Goal: Connect with others: Connect with other users

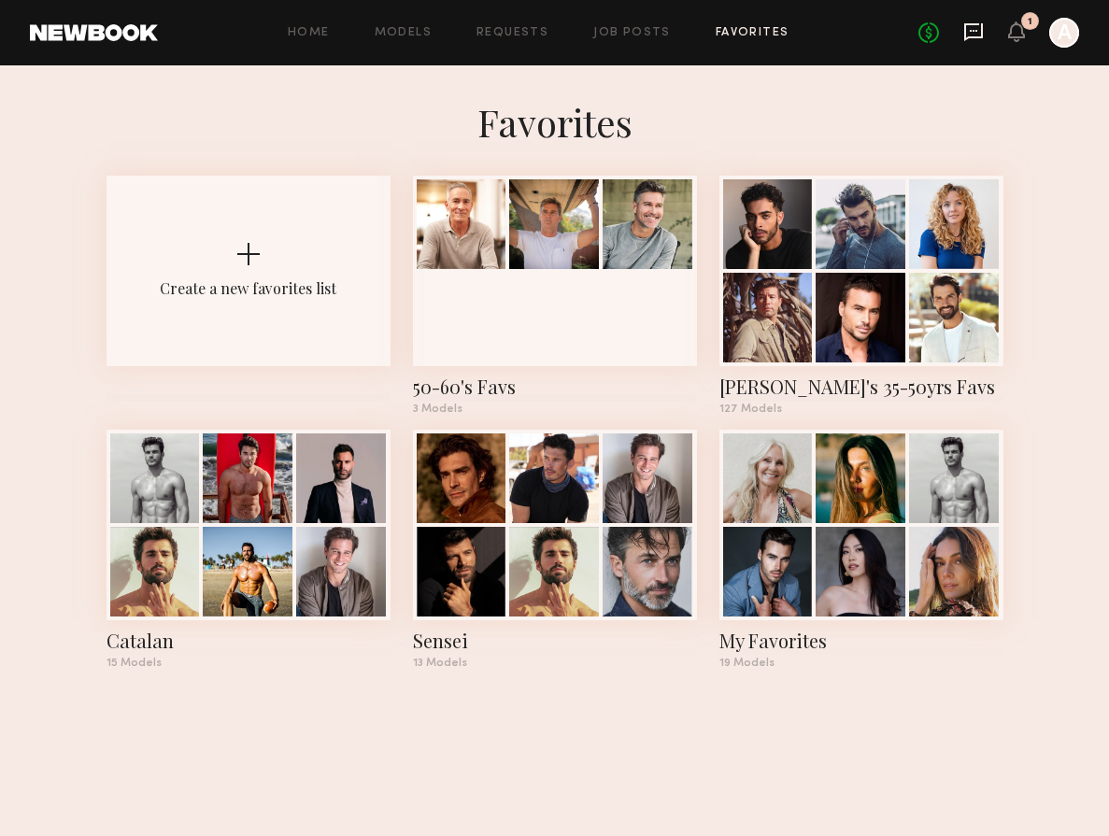
click at [967, 37] on icon at bounding box center [973, 32] width 19 height 18
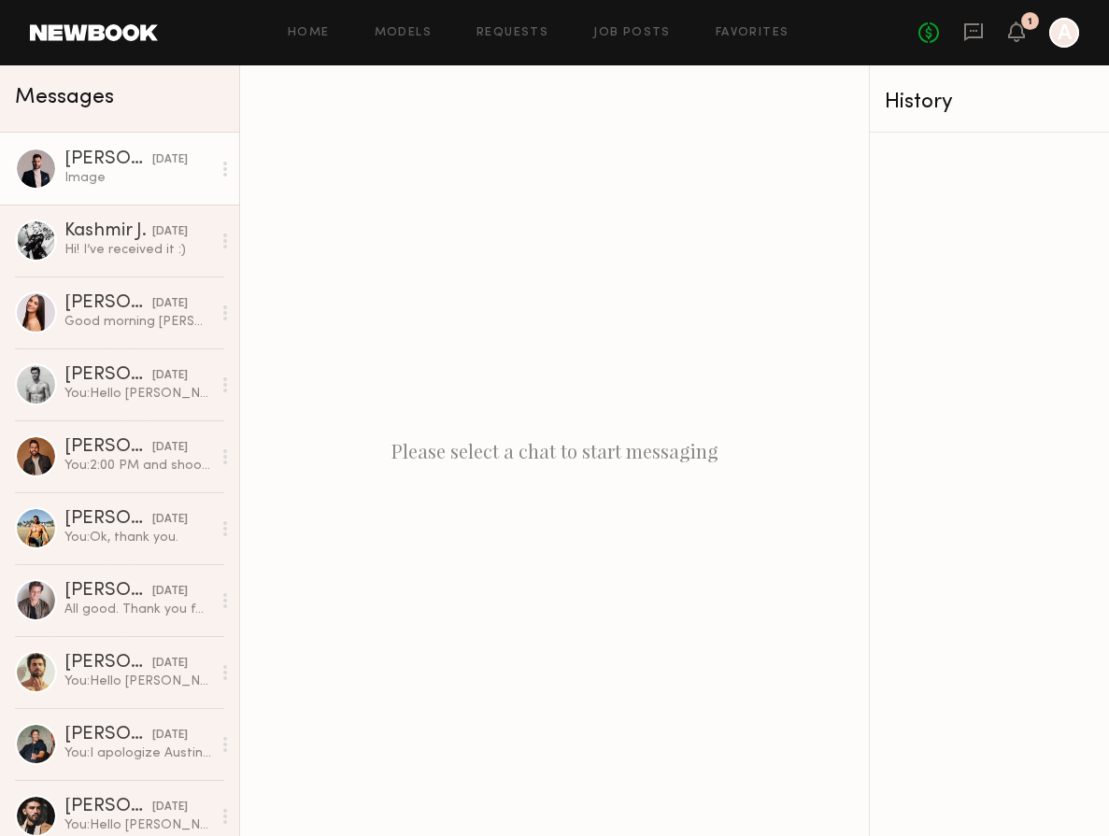
click at [62, 174] on link "Alejandro R. 08/12/2025 Image" at bounding box center [119, 169] width 239 height 72
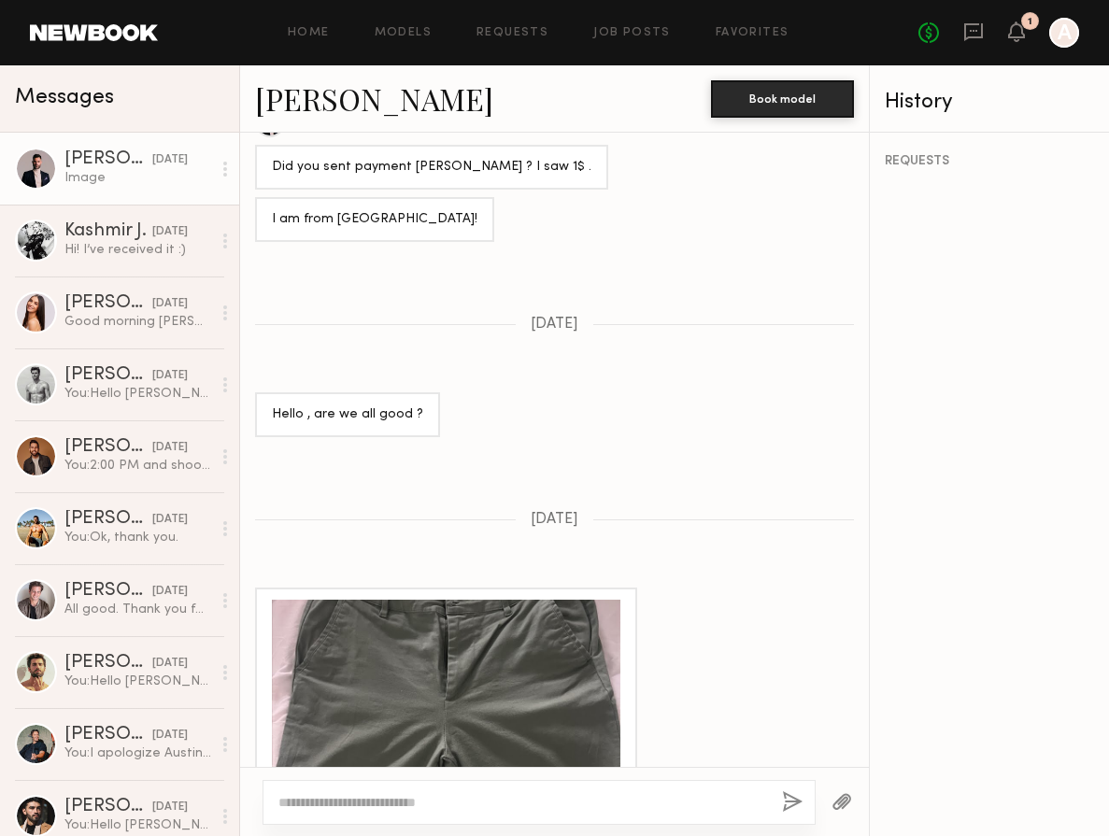
scroll to position [2463, 0]
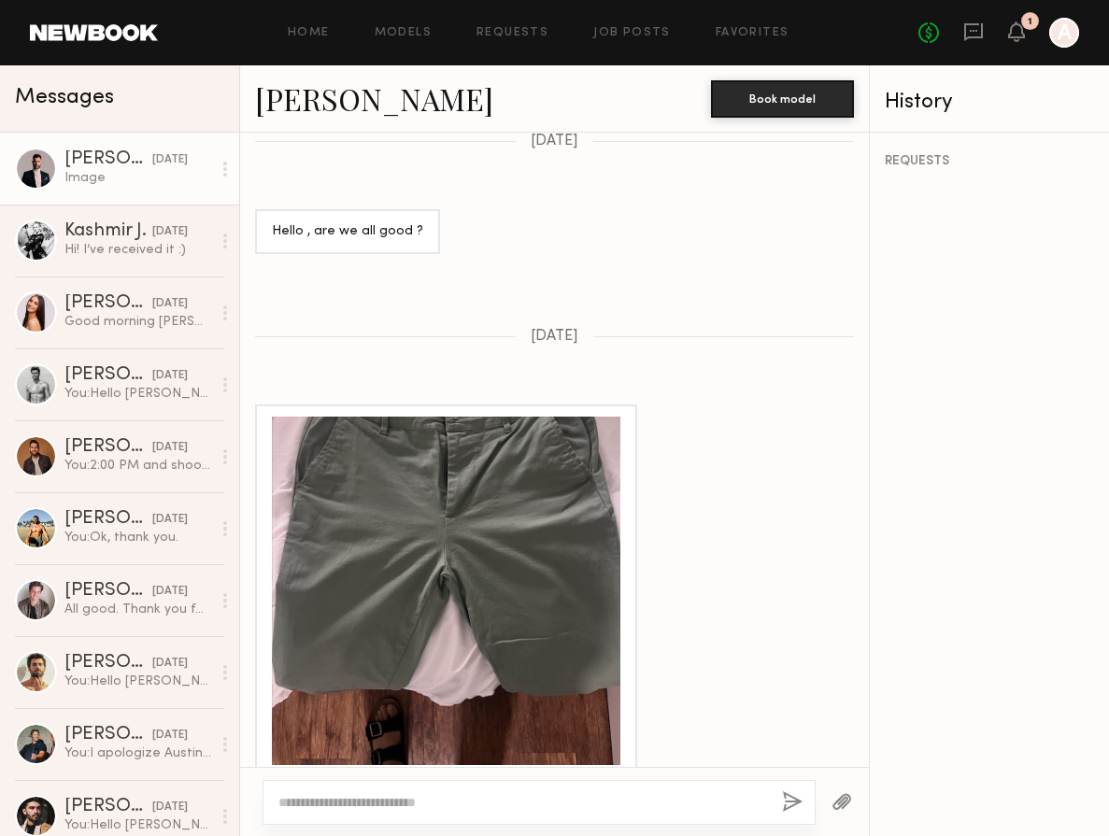
click at [311, 99] on link "Alejandro R." at bounding box center [374, 98] width 238 height 40
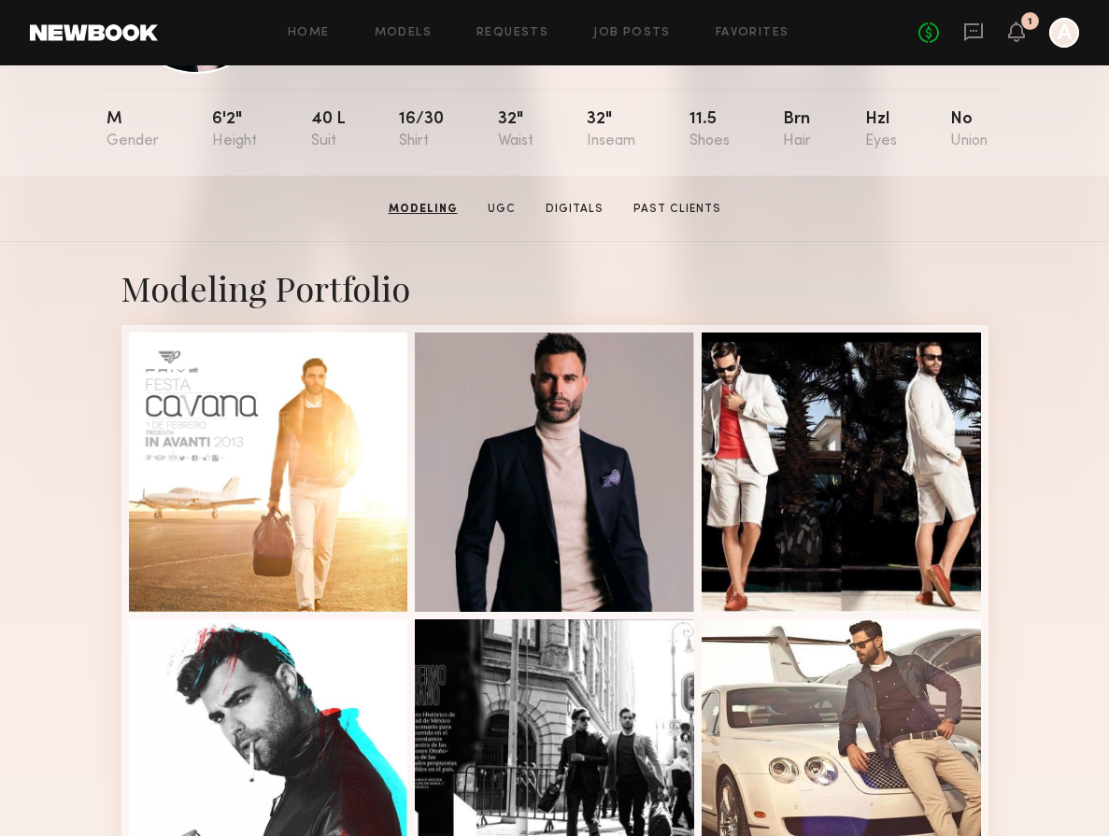
scroll to position [136, 0]
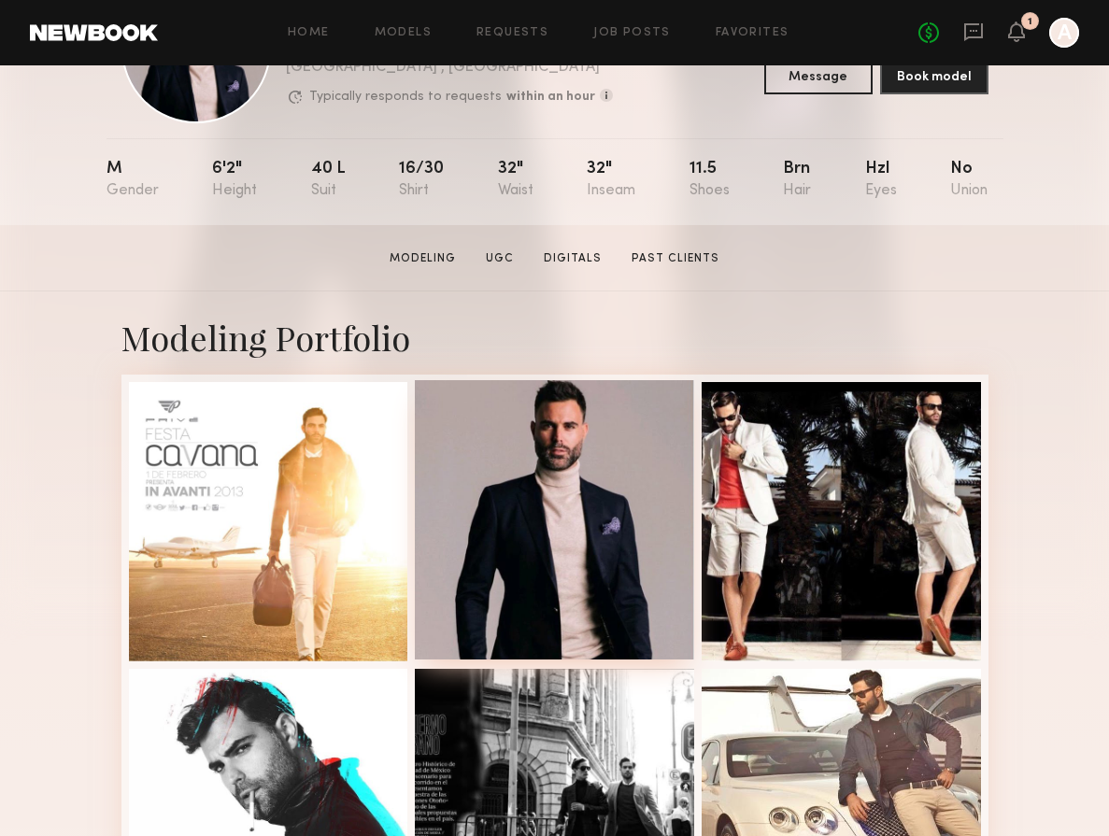
click at [553, 508] on div at bounding box center [554, 519] width 279 height 279
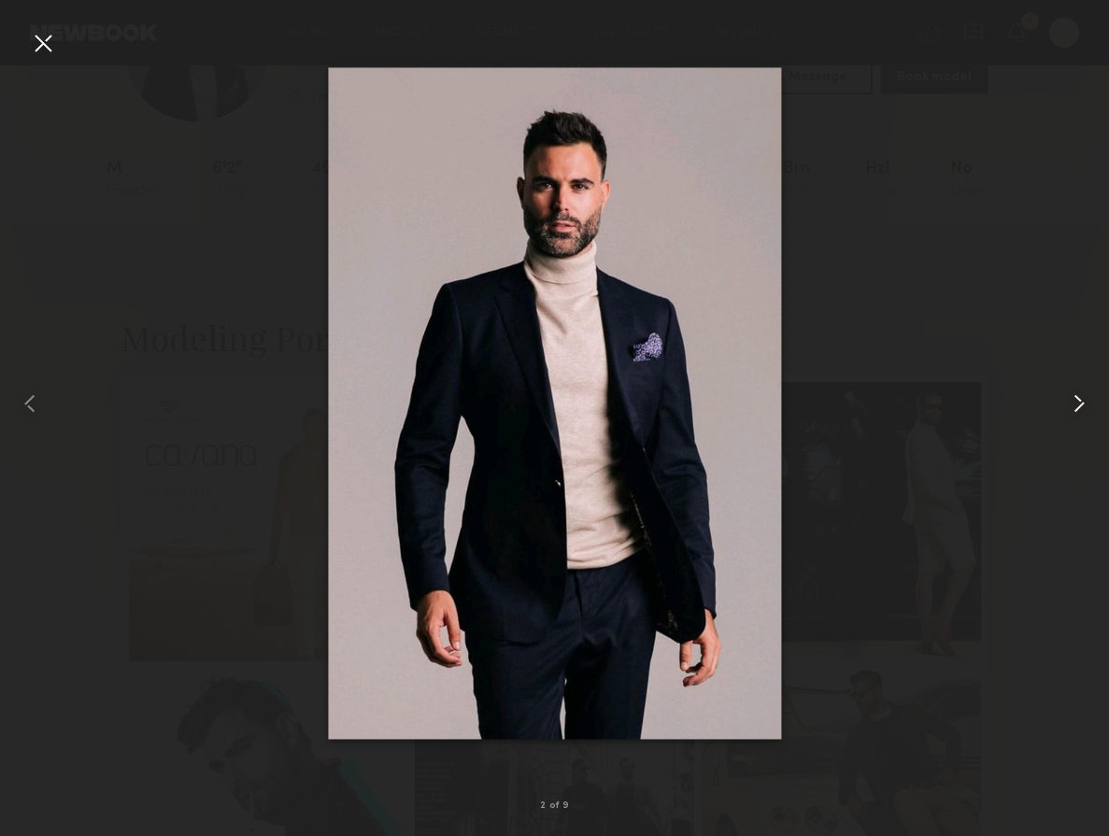
click at [1078, 405] on common-icon at bounding box center [1079, 404] width 30 height 30
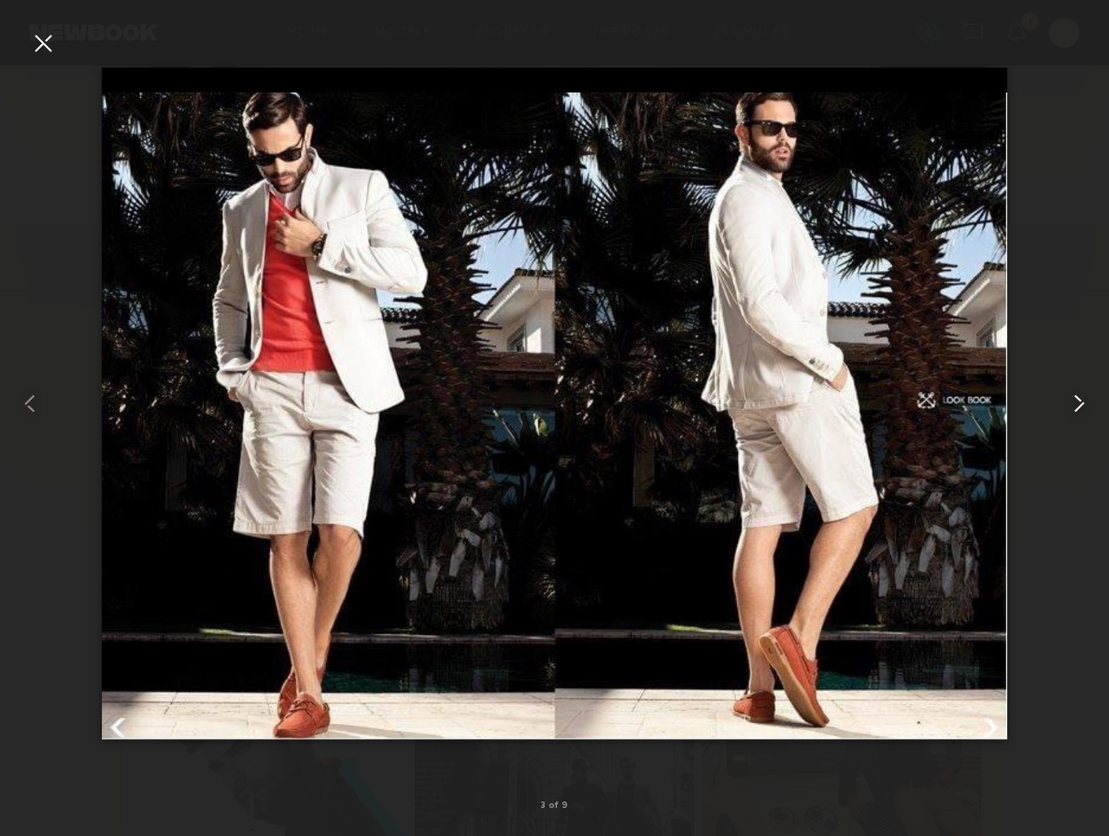
click at [1078, 405] on common-icon at bounding box center [1079, 404] width 30 height 30
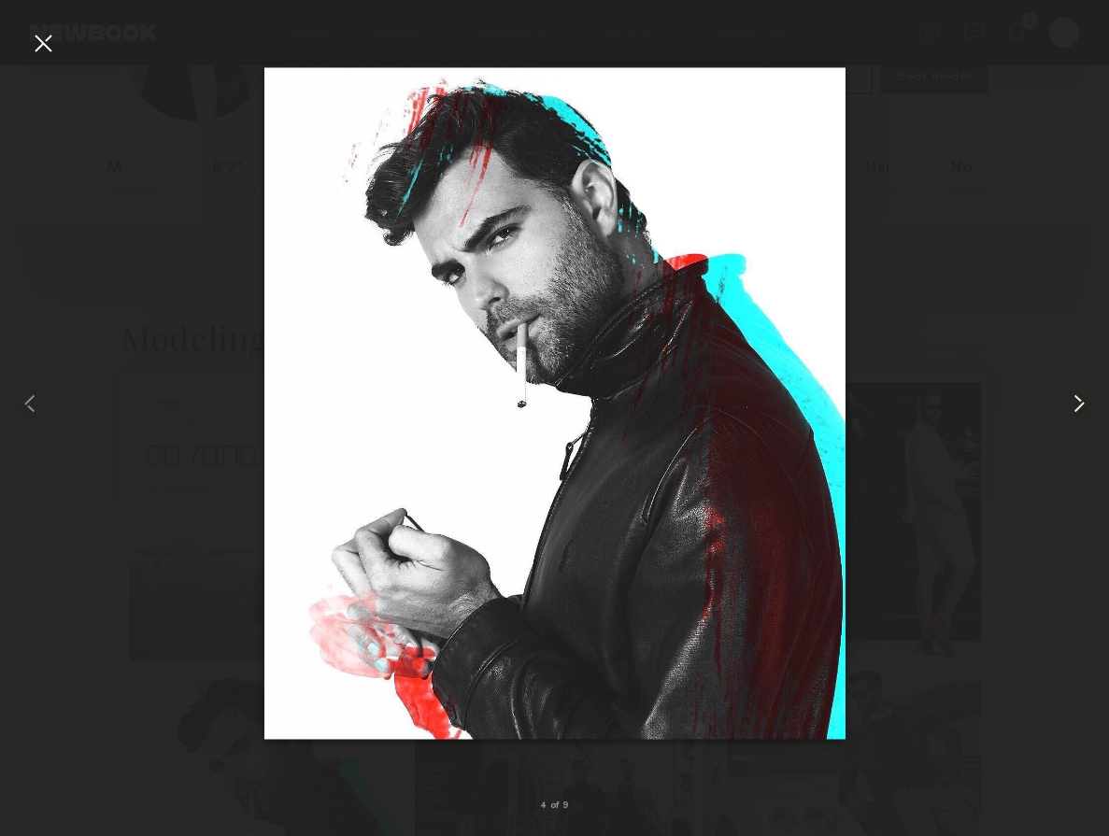
click at [1078, 405] on common-icon at bounding box center [1079, 404] width 30 height 30
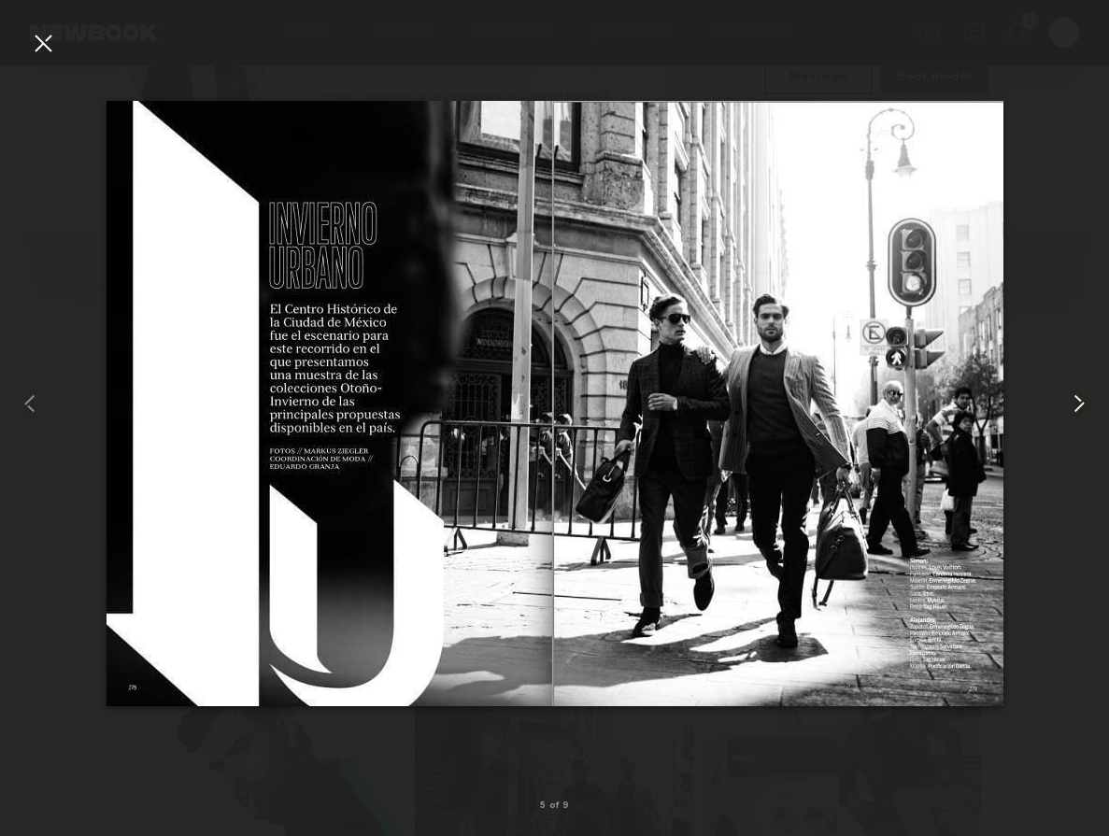
click at [1078, 405] on common-icon at bounding box center [1079, 404] width 30 height 30
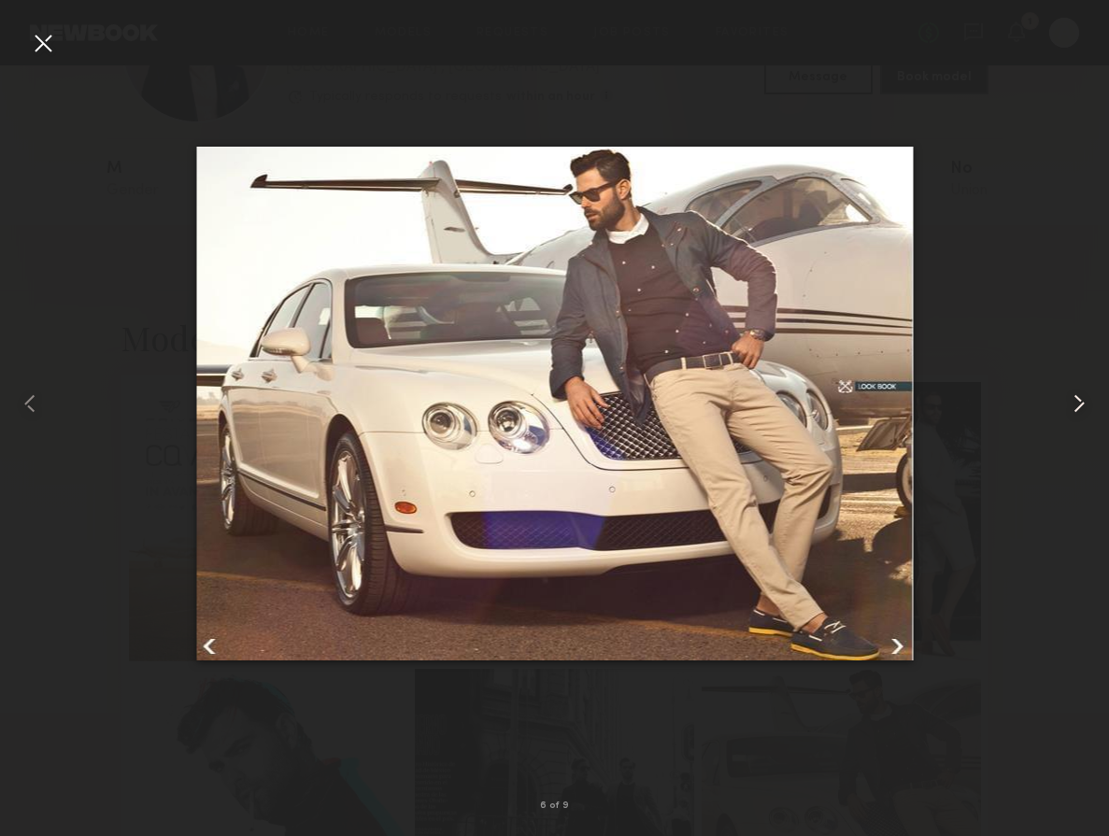
click at [1078, 405] on common-icon at bounding box center [1079, 404] width 30 height 30
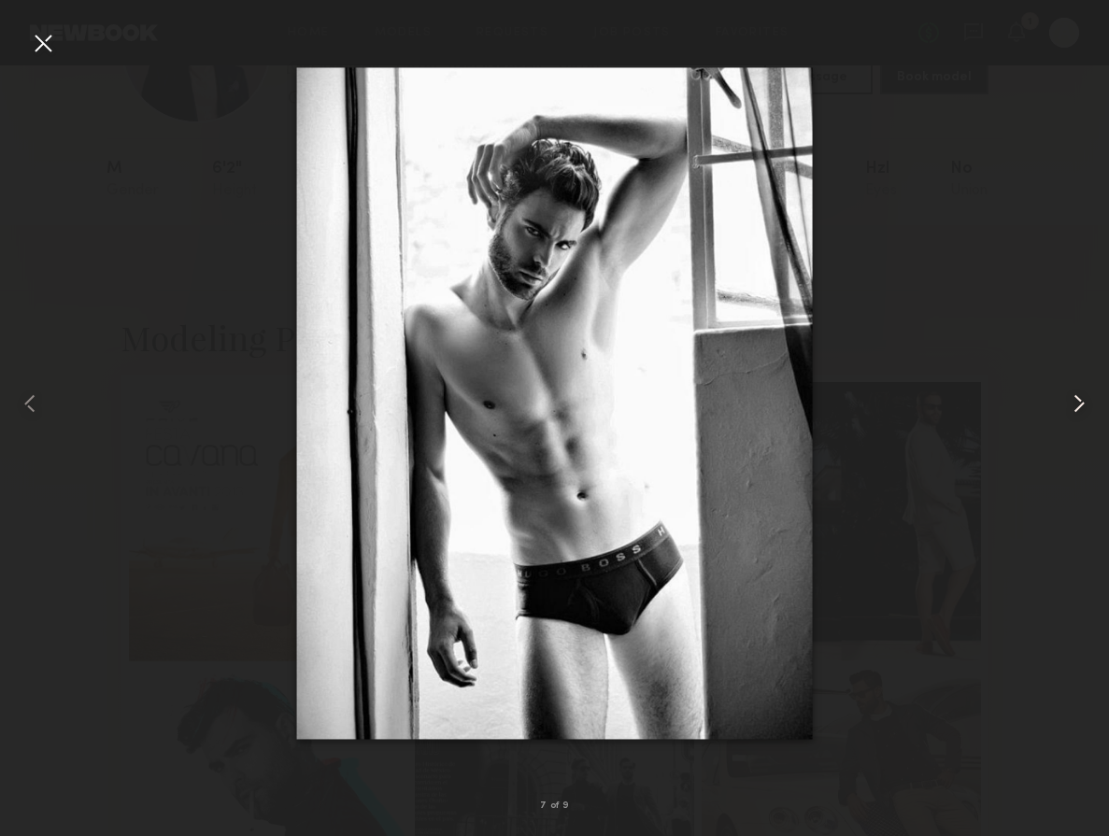
click at [1078, 405] on common-icon at bounding box center [1079, 404] width 30 height 30
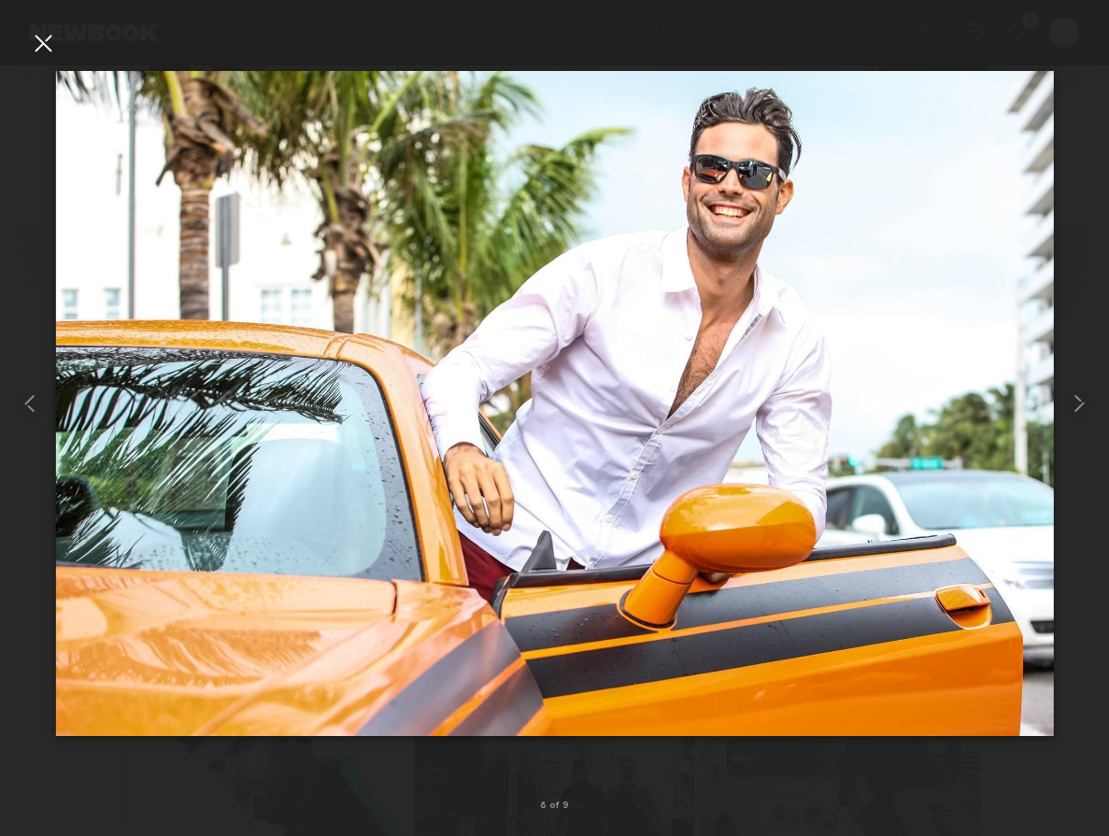
click at [43, 41] on div at bounding box center [43, 43] width 30 height 30
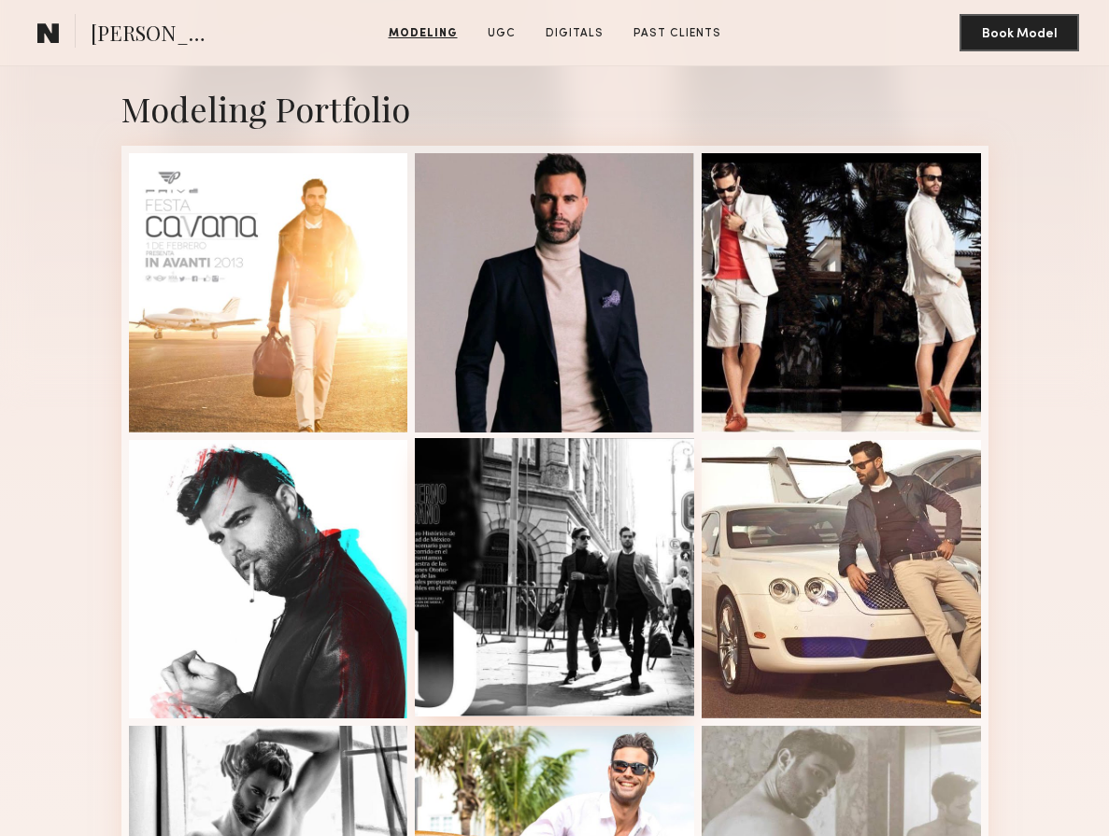
scroll to position [364, 0]
